Goal: Find specific page/section: Find specific page/section

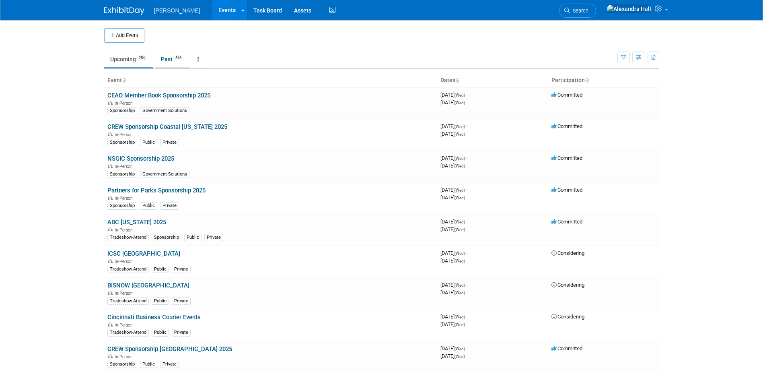
click at [179, 63] on link "Past 546" at bounding box center [172, 58] width 35 height 15
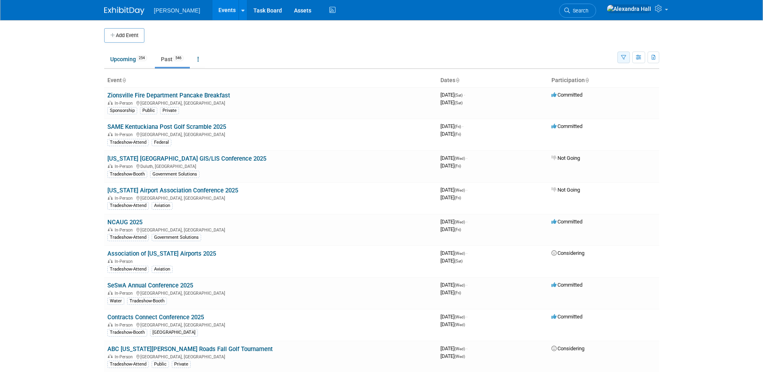
drag, startPoint x: 0, startPoint y: 0, endPoint x: 626, endPoint y: 58, distance: 628.6
click at [626, 58] on button "button" at bounding box center [623, 57] width 12 height 12
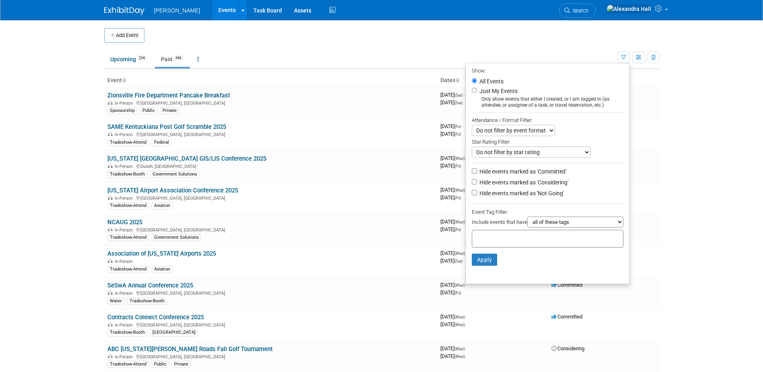
click at [506, 238] on input "text" at bounding box center [507, 237] width 64 height 8
type input "gs apac"
click at [507, 255] on div "GS APAC" at bounding box center [524, 257] width 113 height 11
type input "GS APAC"
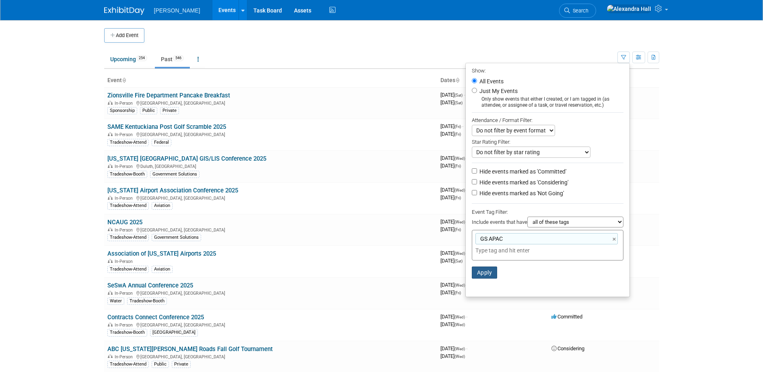
click at [473, 276] on button "Apply" at bounding box center [485, 272] width 26 height 12
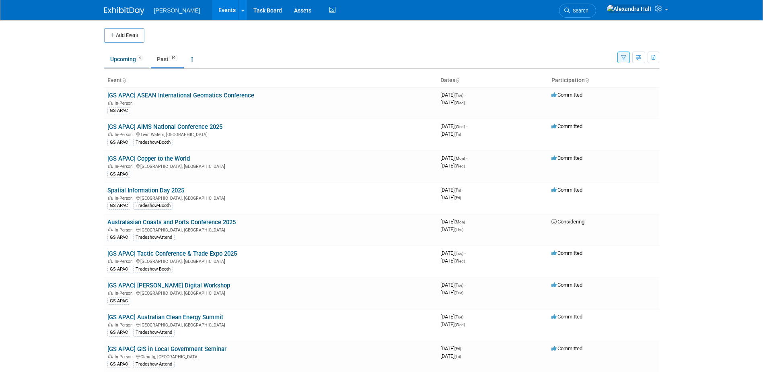
click at [114, 64] on link "Upcoming 4" at bounding box center [126, 58] width 45 height 15
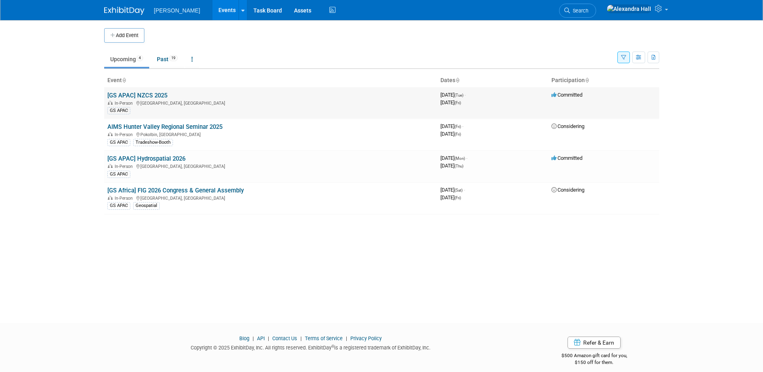
click at [154, 96] on link "[GS APAC] NZCS 2025" at bounding box center [137, 95] width 60 height 7
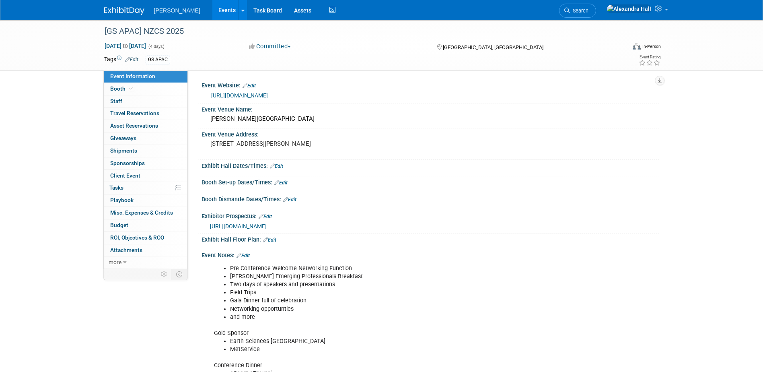
click at [153, 319] on div "Event Information Event Info Booth Booth 0 Staff 0 Staff 0 Travel Reservations …" at bounding box center [381, 279] width 567 height 518
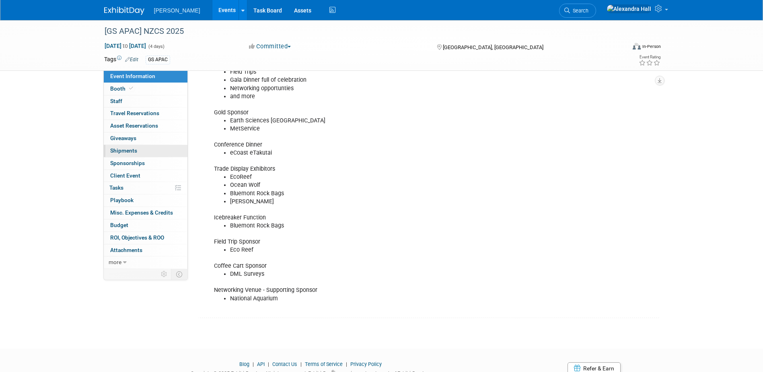
scroll to position [241, 0]
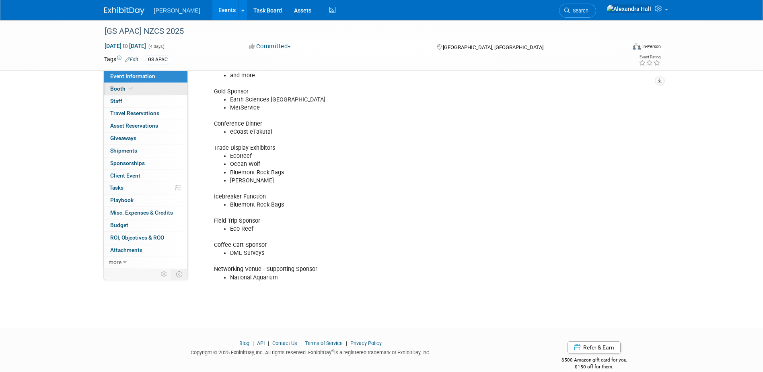
click at [137, 84] on link "Booth" at bounding box center [146, 89] width 84 height 12
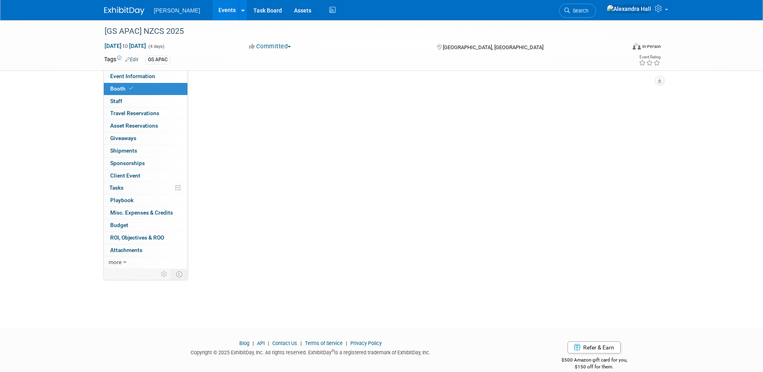
scroll to position [0, 0]
